Goal: Information Seeking & Learning: Learn about a topic

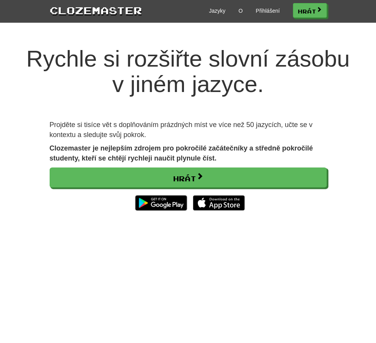
click at [298, 99] on div "Rychle si rozšiřte slovní zásobu v jiném jazyce. Projděte si tisíce vět s doplň…" at bounding box center [188, 216] width 376 height 371
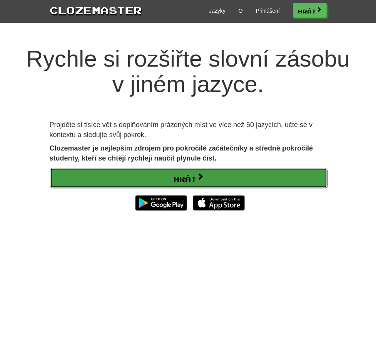
click at [167, 188] on link "Hrát" at bounding box center [188, 178] width 277 height 20
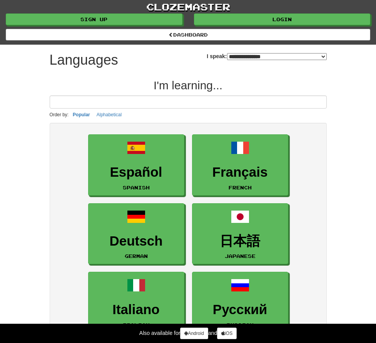
select select "*******"
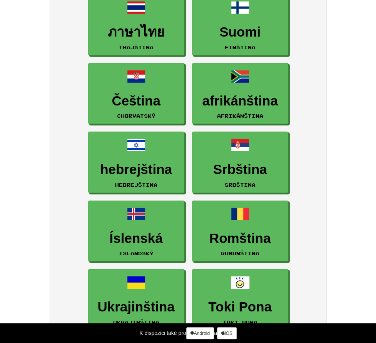
scroll to position [832, 0]
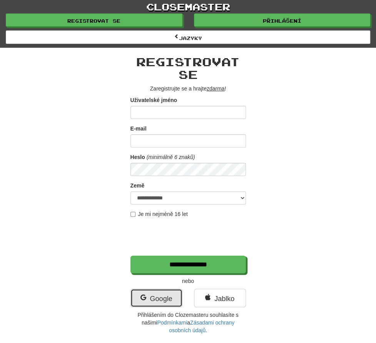
click at [159, 289] on link "Google" at bounding box center [157, 298] width 52 height 18
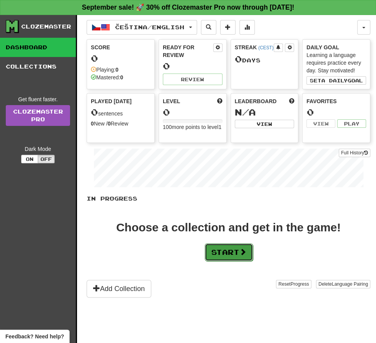
click at [245, 248] on span at bounding box center [242, 251] width 7 height 7
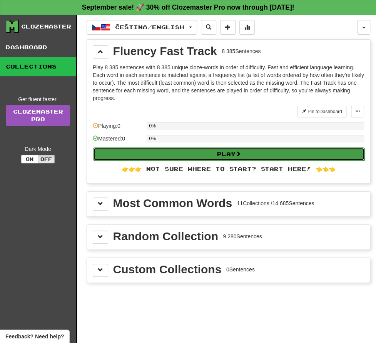
click at [240, 155] on span at bounding box center [238, 153] width 5 height 5
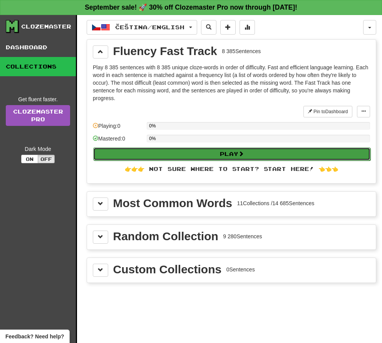
select select "**"
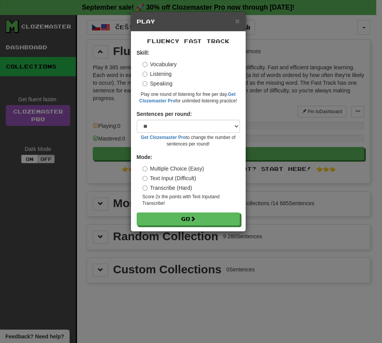
click at [144, 60] on label "Vocabulary" at bounding box center [159, 64] width 34 height 8
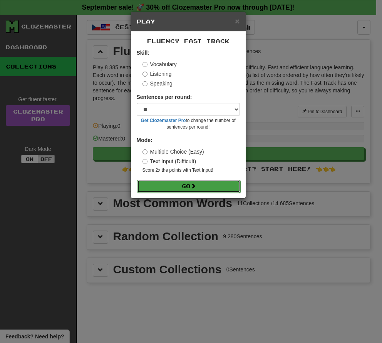
click at [194, 188] on span at bounding box center [193, 185] width 5 height 5
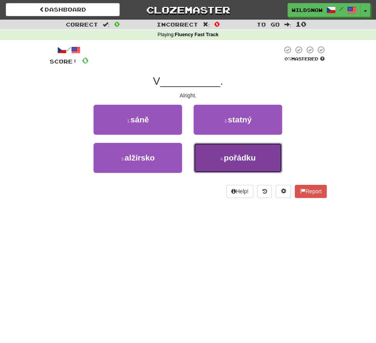
click at [223, 173] on button "4 . [GEOGRAPHIC_DATA]" at bounding box center [238, 158] width 89 height 30
